Goal: Task Accomplishment & Management: Complete application form

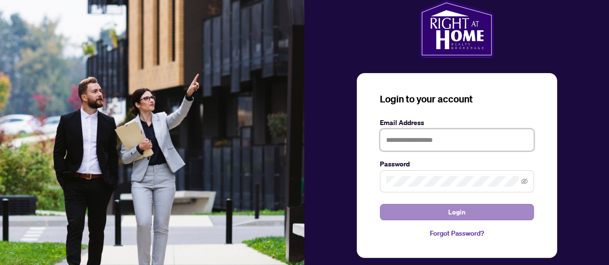
type input "**********"
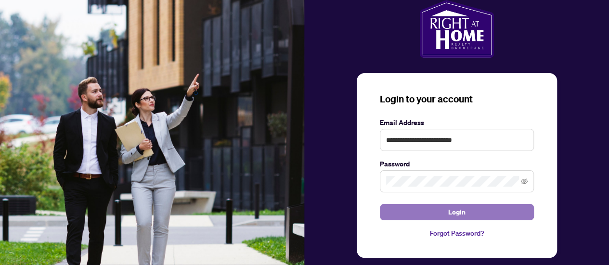
click at [458, 211] on span "Login" at bounding box center [456, 212] width 17 height 15
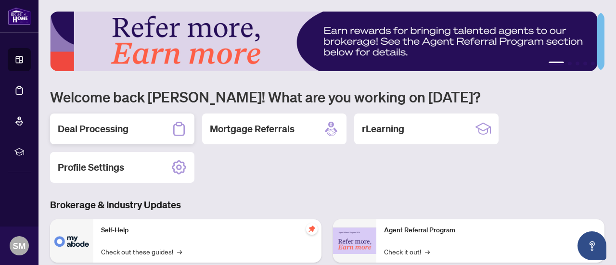
click at [110, 119] on div "Deal Processing" at bounding box center [122, 129] width 144 height 31
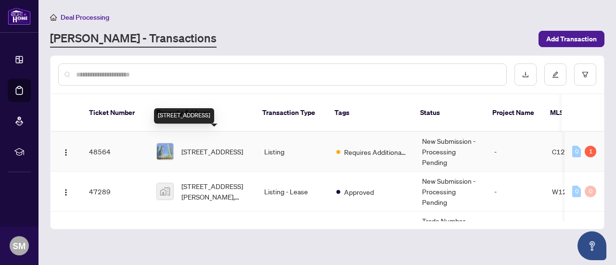
click at [213, 146] on span "[STREET_ADDRESS]" at bounding box center [212, 151] width 62 height 11
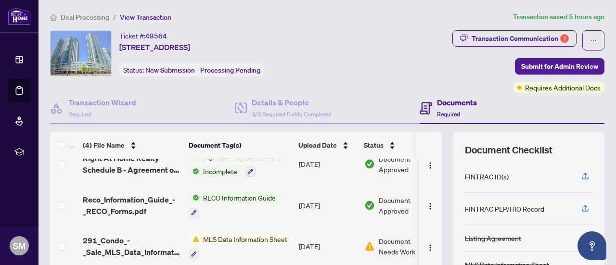
scroll to position [23, 0]
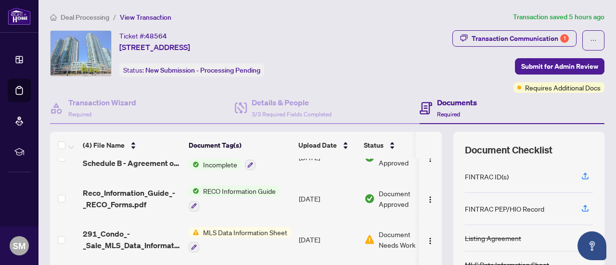
click at [236, 231] on span "MLS Data Information Sheet" at bounding box center [245, 232] width 92 height 11
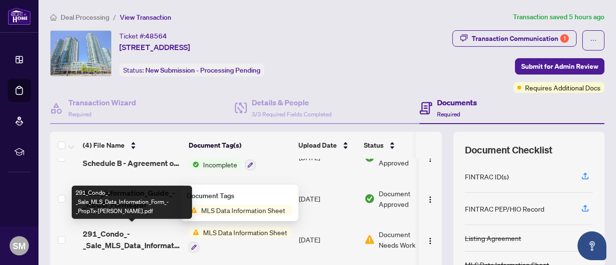
click at [100, 235] on span "291_Condo_-_Sale_MLS_Data_Information_Form_-_PropTx-[PERSON_NAME].pdf" at bounding box center [132, 239] width 98 height 23
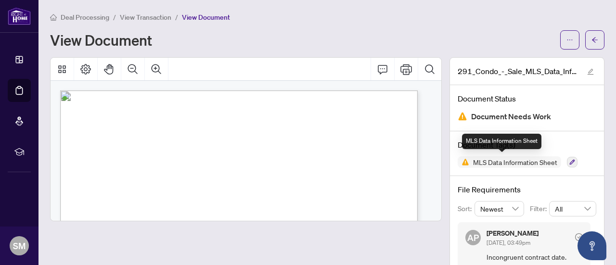
click at [547, 162] on span "MLS Data Information Sheet" at bounding box center [515, 162] width 92 height 7
click at [87, 14] on span "Deal Processing" at bounding box center [85, 17] width 49 height 9
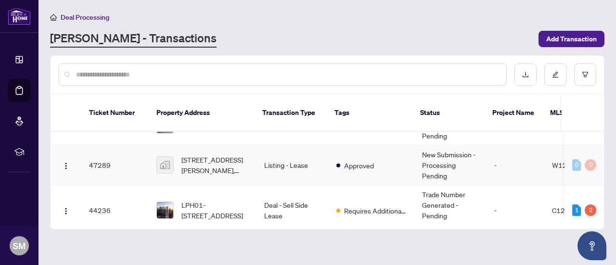
scroll to position [48, 0]
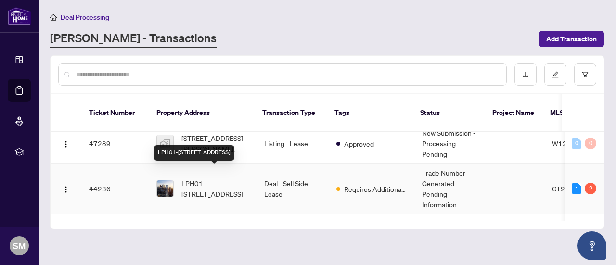
click at [206, 178] on span "LPH01-[STREET_ADDRESS]" at bounding box center [214, 188] width 67 height 21
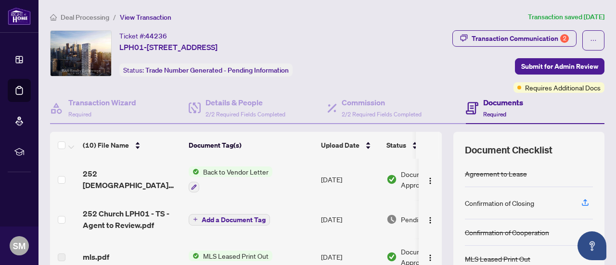
click at [228, 170] on span "Back to Vendor Letter" at bounding box center [235, 172] width 73 height 11
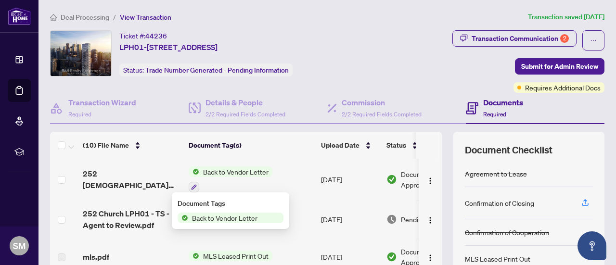
click at [223, 219] on span "Back to Vendor Letter" at bounding box center [224, 218] width 73 height 11
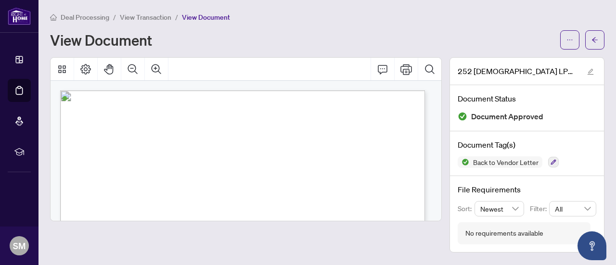
click at [146, 20] on span "View Transaction" at bounding box center [146, 17] width 52 height 9
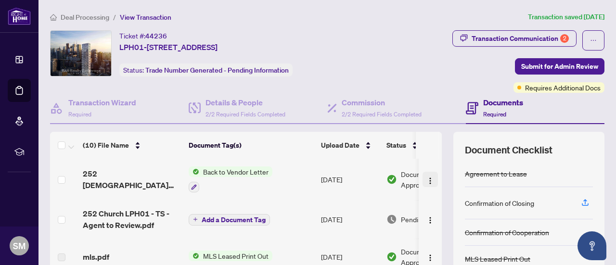
click at [426, 180] on img "button" at bounding box center [430, 181] width 8 height 8
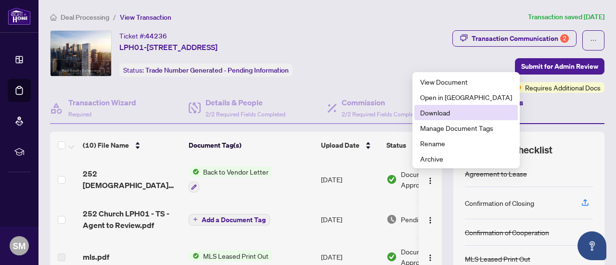
click at [435, 115] on span "Download" at bounding box center [466, 112] width 92 height 11
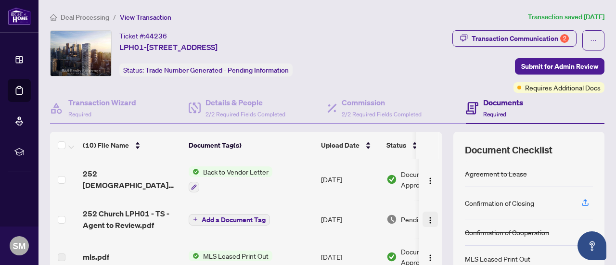
click at [426, 218] on img "button" at bounding box center [430, 221] width 8 height 8
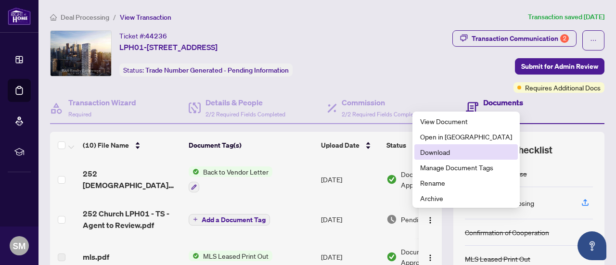
click at [435, 154] on span "Download" at bounding box center [466, 152] width 92 height 11
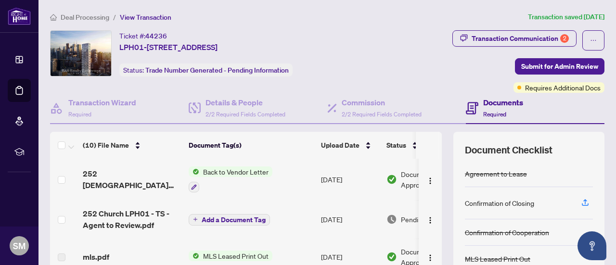
scroll to position [151, 0]
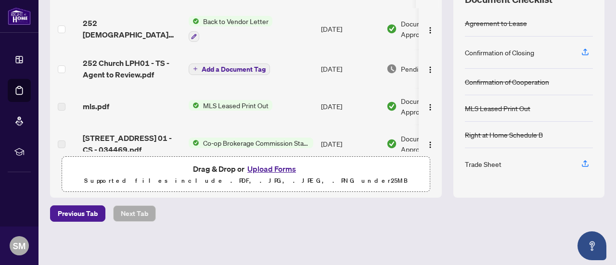
click at [262, 167] on button "Upload Forms" at bounding box center [272, 169] width 54 height 13
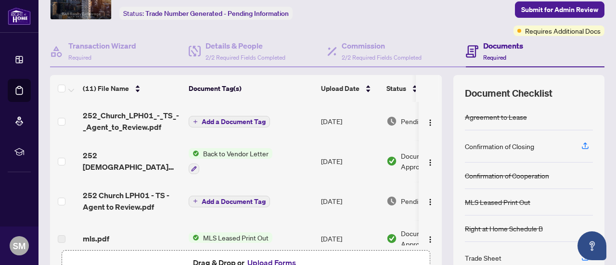
scroll to position [0, 0]
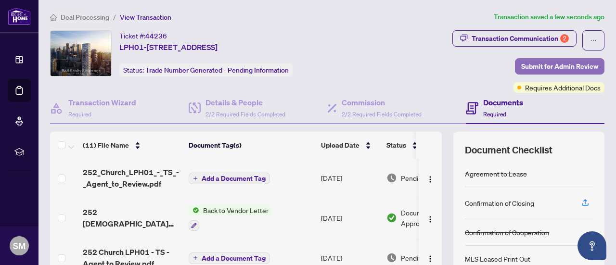
click at [544, 65] on span "Submit for Admin Review" at bounding box center [559, 66] width 77 height 15
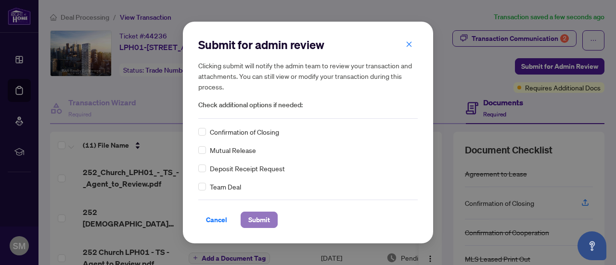
click at [257, 222] on span "Submit" at bounding box center [259, 219] width 22 height 15
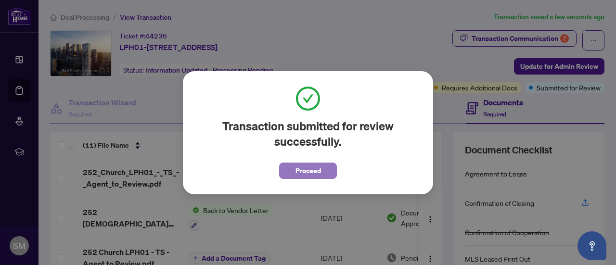
click at [308, 171] on span "Proceed" at bounding box center [309, 170] width 26 height 15
